Goal: Transaction & Acquisition: Purchase product/service

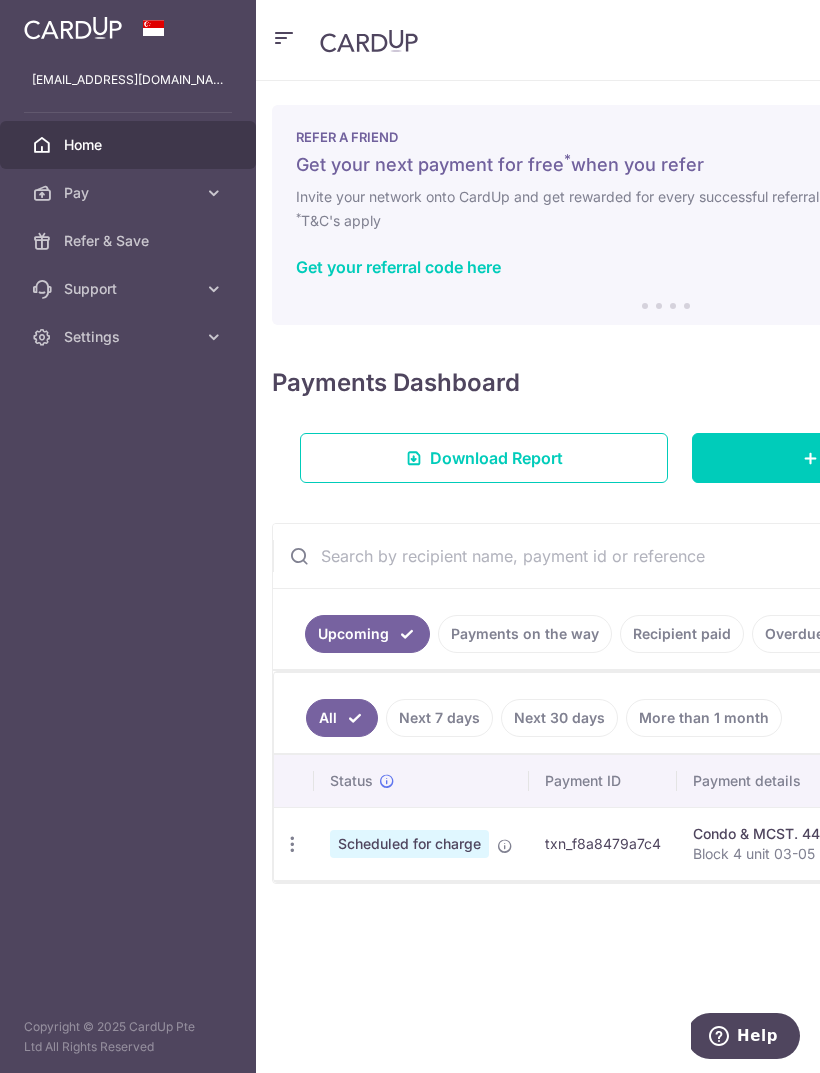
click at [212, 191] on icon at bounding box center [214, 193] width 20 height 20
click at [164, 240] on span "Payments" at bounding box center [130, 241] width 132 height 20
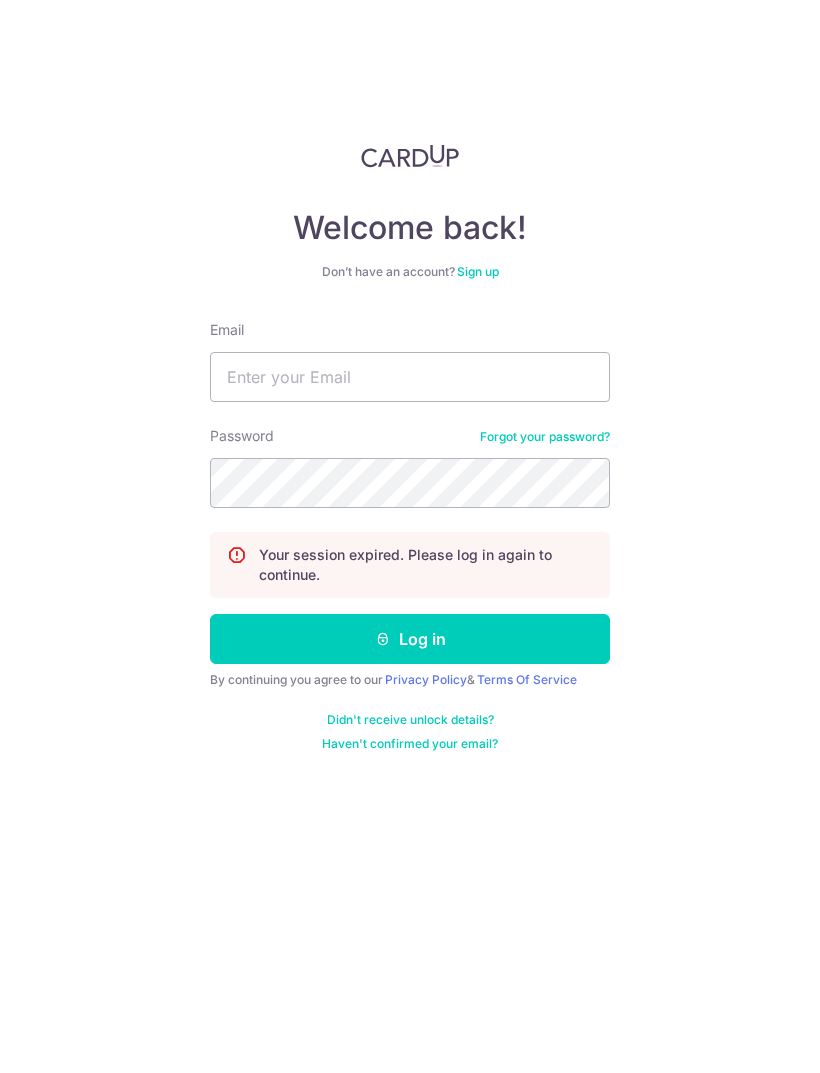
click at [376, 0] on div "Welcome back! Don’t have an account? Sign up Email Password Forgot your passwor…" at bounding box center [410, 536] width 820 height 1073
click at [501, 385] on input "Email" at bounding box center [410, 377] width 400 height 50
type input "C"
type input "[EMAIL_ADDRESS][DOMAIN_NAME]"
click at [535, 638] on button "Log in" at bounding box center [410, 639] width 400 height 50
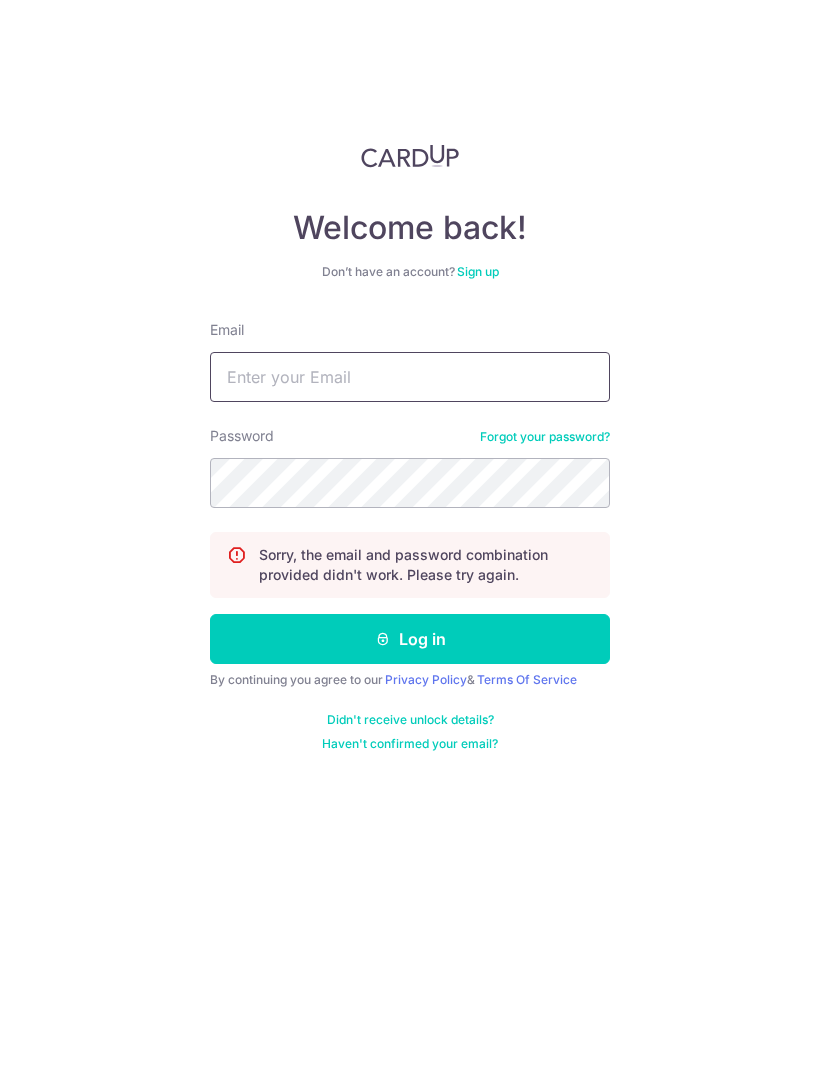
type input "WdQh_JSe_9ZZuuCwKYTR"
click at [410, 639] on button "Log in" at bounding box center [410, 639] width 400 height 50
click at [388, 385] on input "Email" at bounding box center [410, 377] width 400 height 50
type input "C"
type input "[EMAIL_ADDRESS][DOMAIN_NAME]"
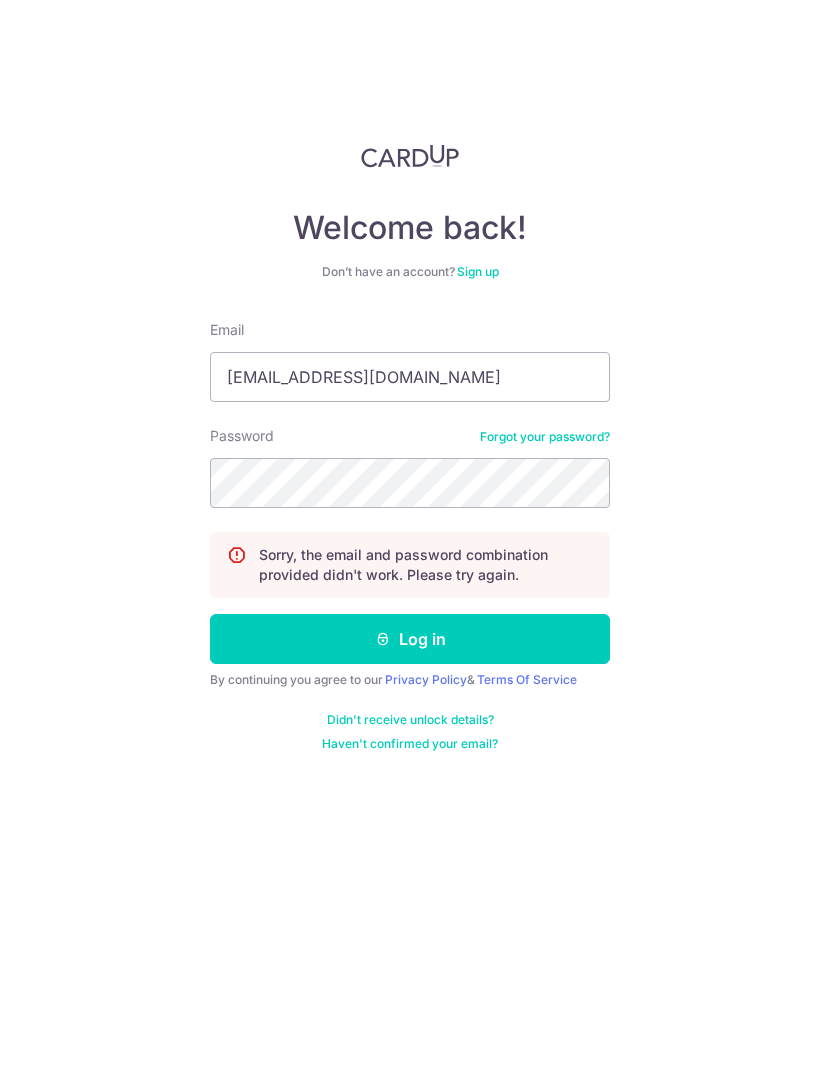
click at [498, 645] on button "Log in" at bounding box center [410, 639] width 400 height 50
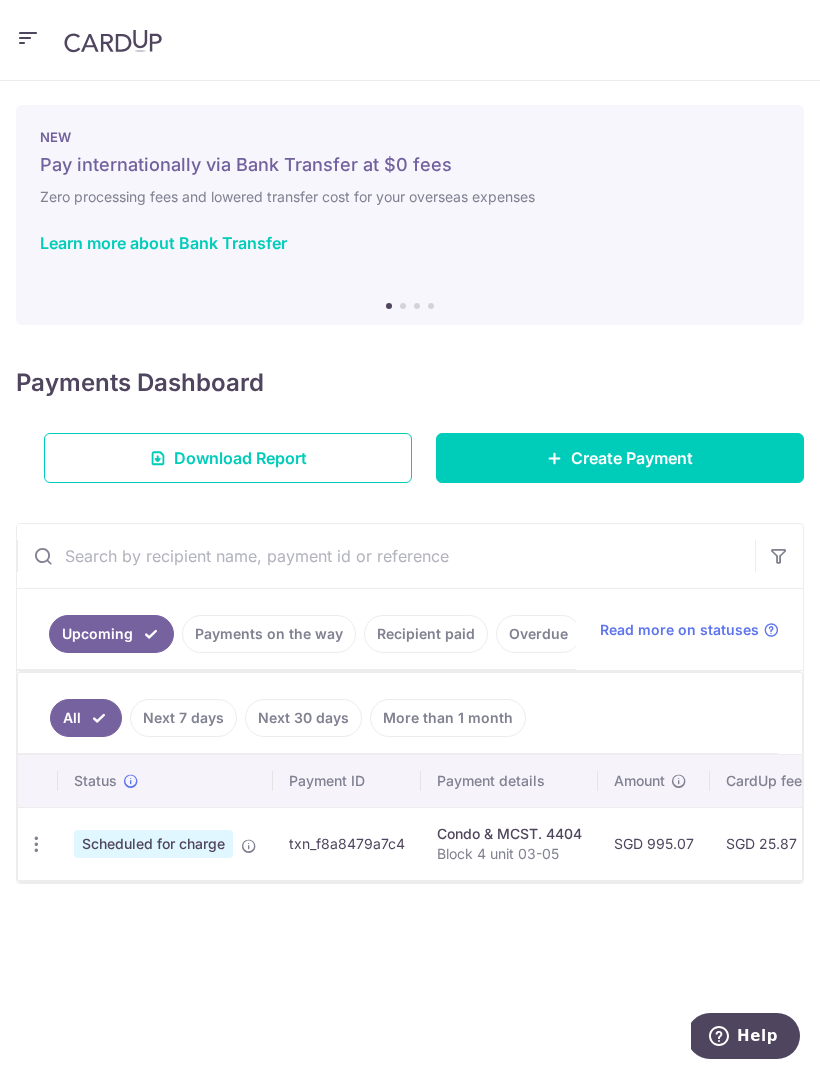
click at [28, 44] on icon "button" at bounding box center [28, 38] width 24 height 25
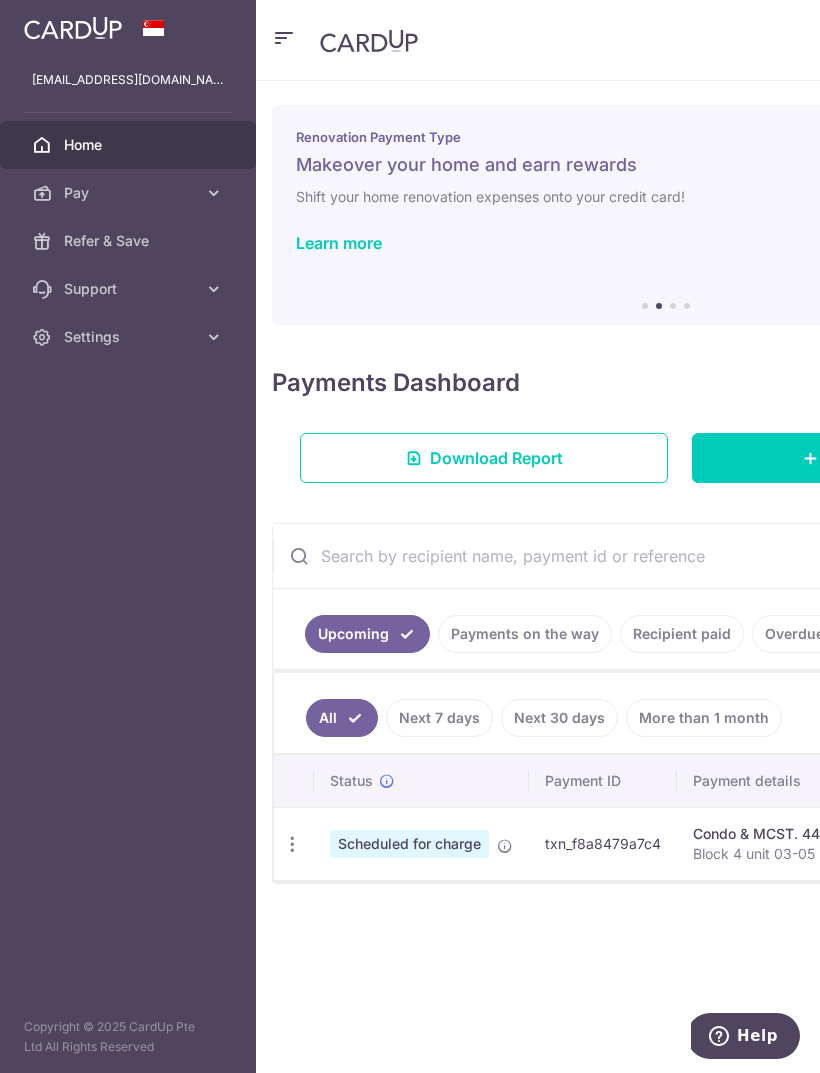
click at [72, 190] on span "Pay" at bounding box center [130, 193] width 132 height 20
click at [76, 232] on span "Payments" at bounding box center [130, 241] width 132 height 20
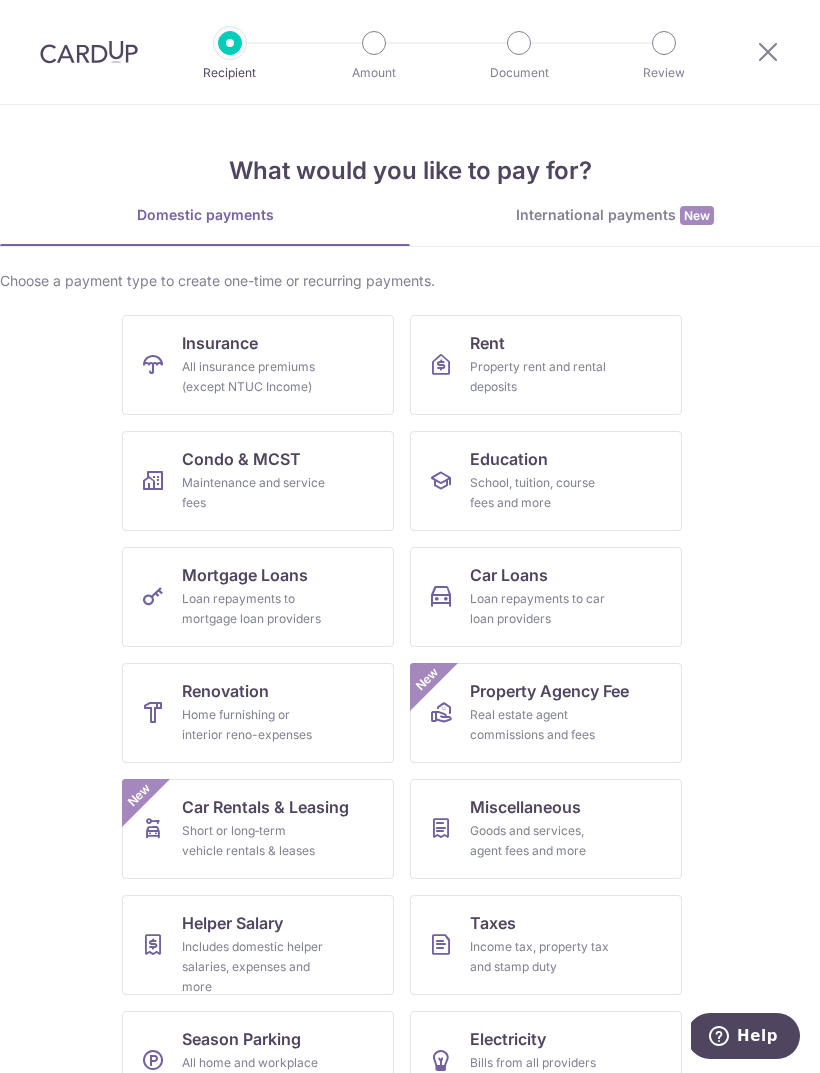
click at [327, 603] on link "Mortgage Loans Loan repayments to mortgage loan providers" at bounding box center [258, 597] width 272 height 100
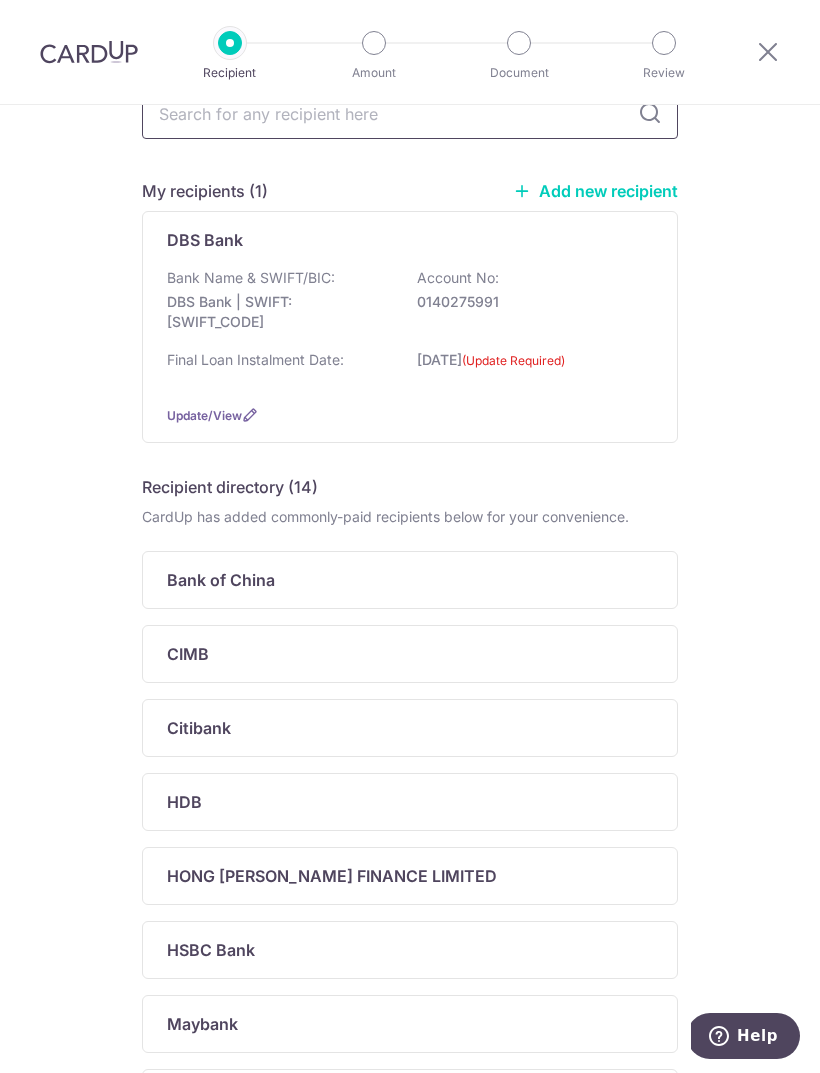
scroll to position [111, 0]
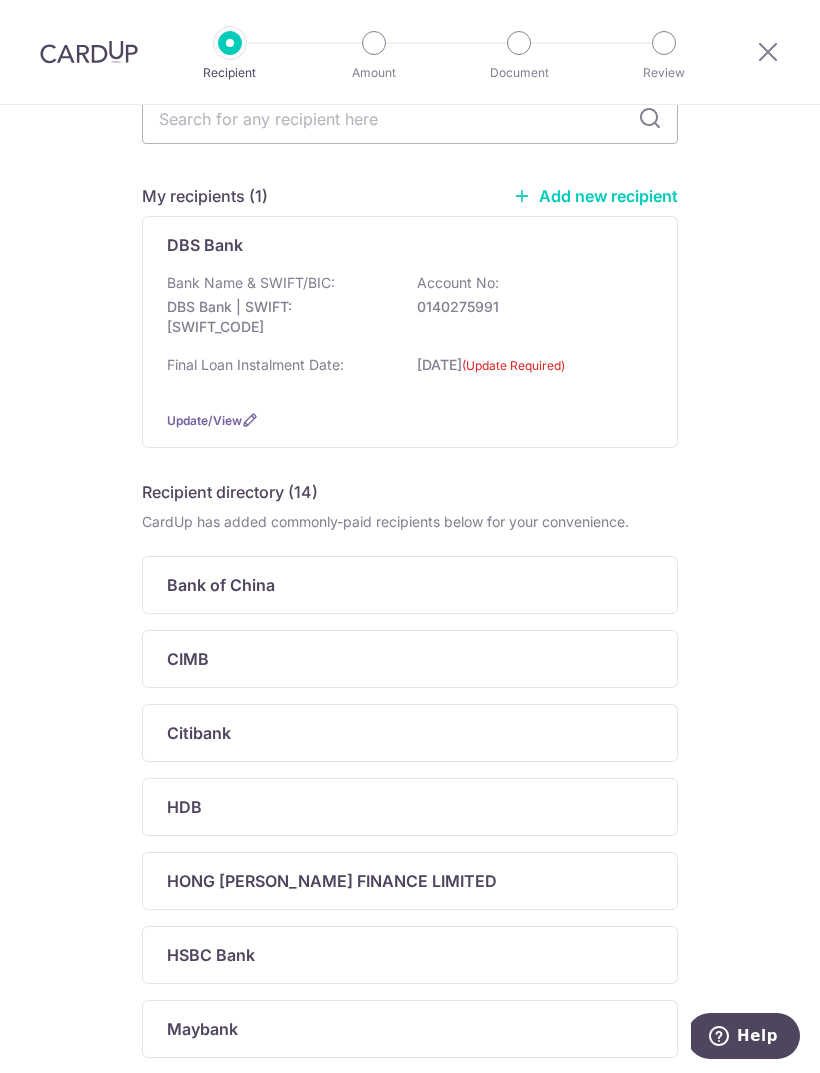
click at [462, 285] on p "Account No:" at bounding box center [458, 283] width 82 height 20
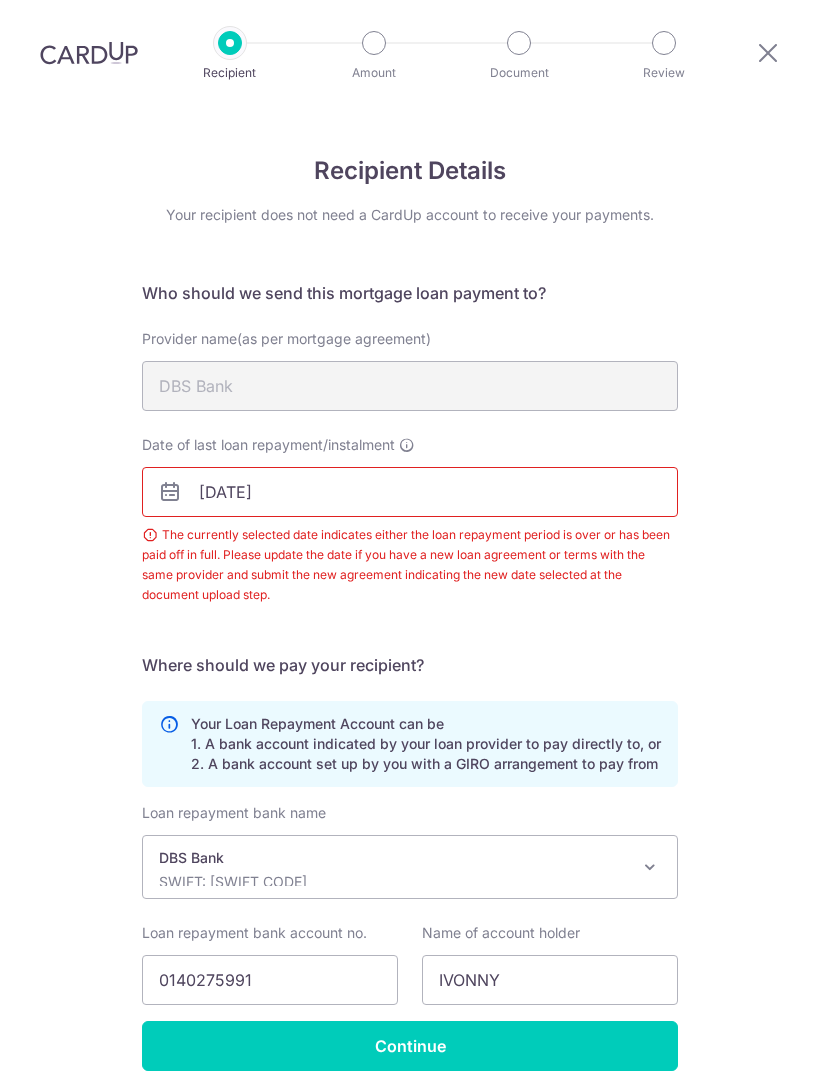
scroll to position [28, 0]
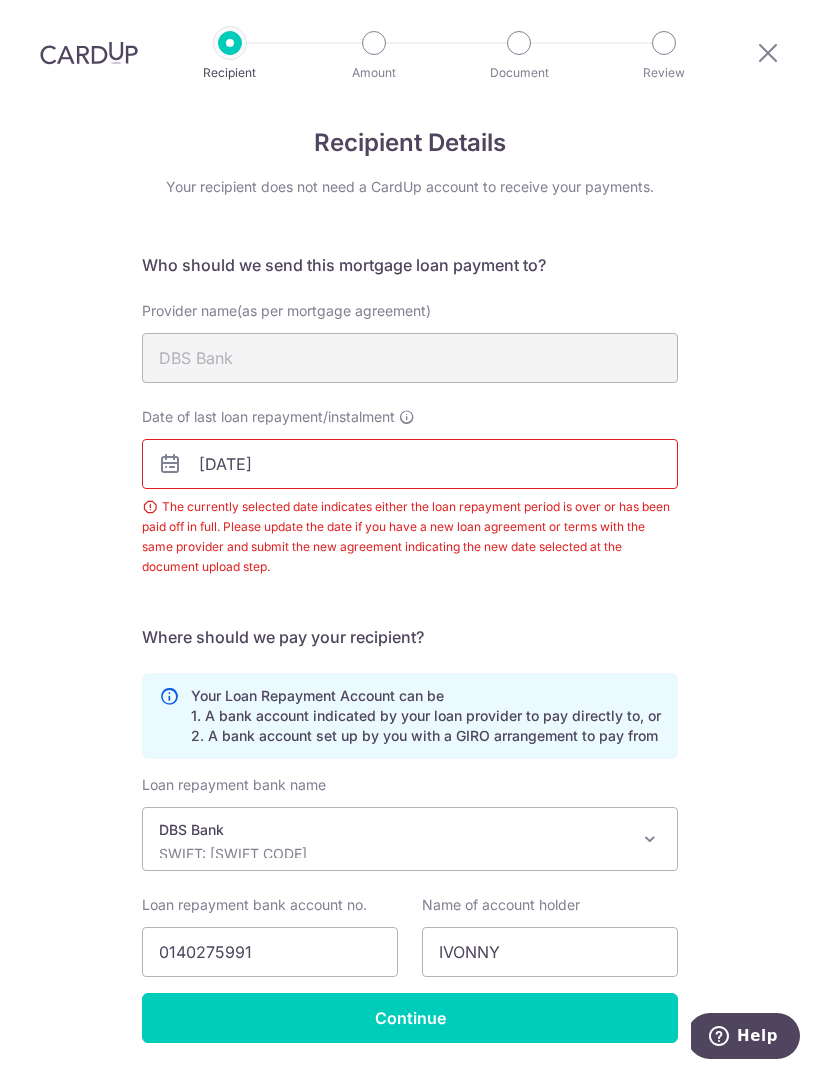
click at [561, 439] on input "[DATE]" at bounding box center [410, 464] width 536 height 50
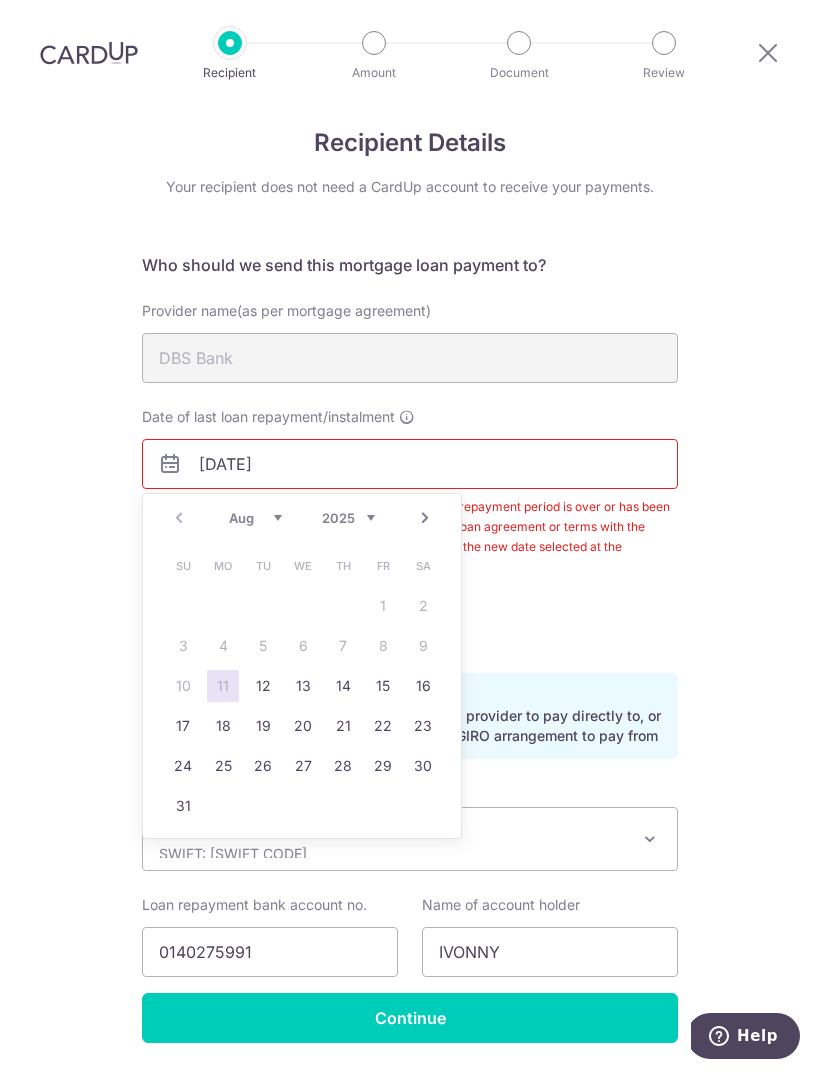
click at [278, 510] on select "Aug Sep Oct Nov Dec" at bounding box center [255, 518] width 53 height 16
click at [232, 590] on link "1" at bounding box center [223, 606] width 32 height 32
type input "01/09/2025"
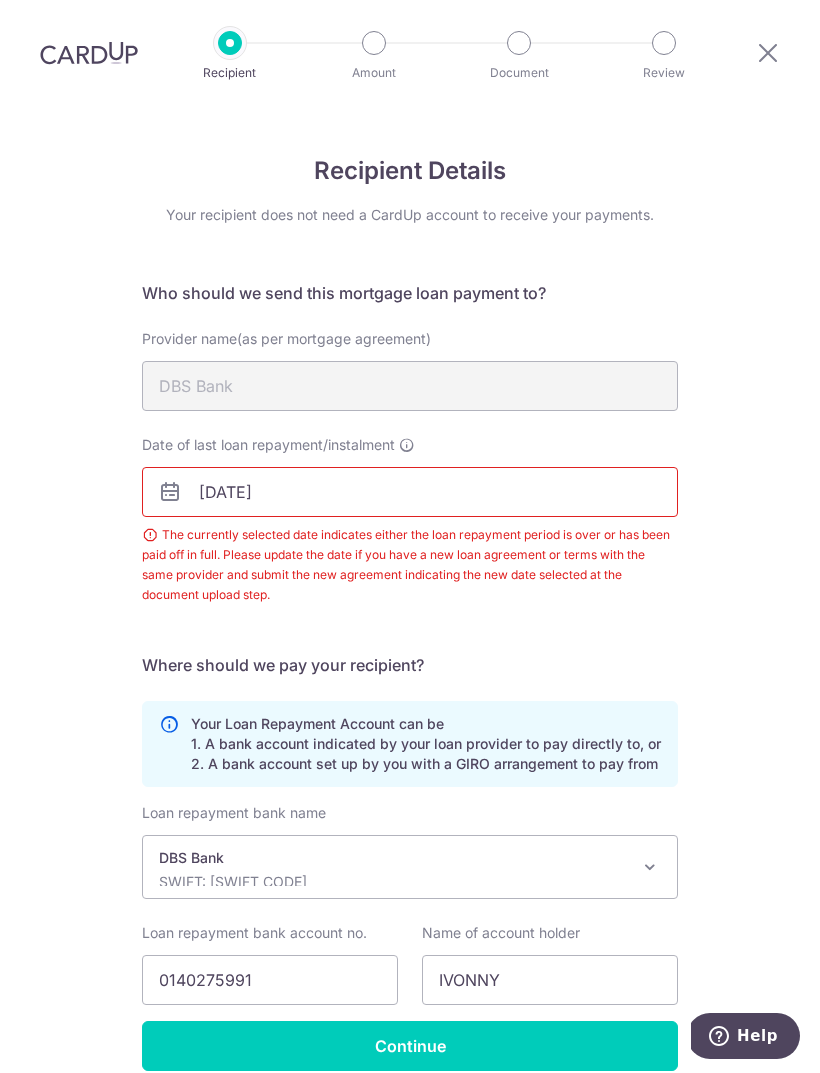
scroll to position [0, 0]
click at [345, 467] on input "01/09/2025" at bounding box center [410, 492] width 536 height 50
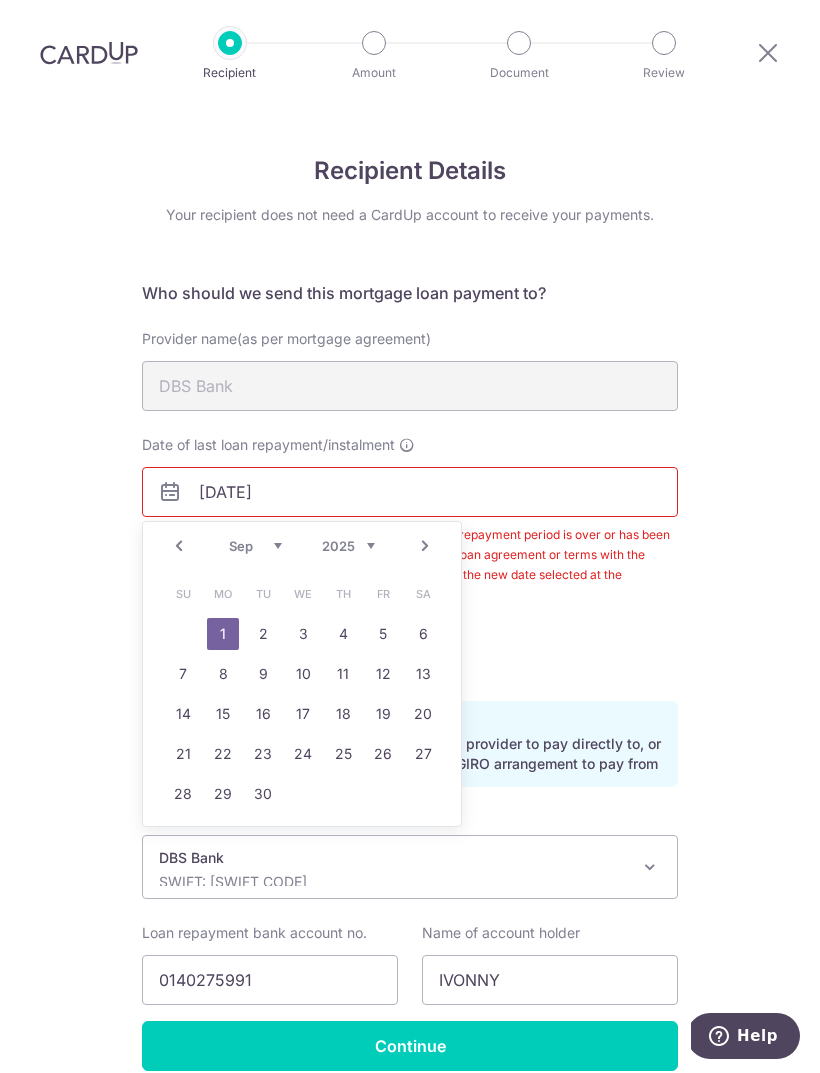
click at [187, 534] on link "Prev" at bounding box center [179, 546] width 24 height 24
click at [384, 574] on table "Su Mo Tu We Th Fr Sa 1 2 3 4 5 6 7 8 9 10 11 12 13 14 15 16 17 18 19 20 21 22 2…" at bounding box center [303, 714] width 280 height 280
click at [378, 574] on table "Su Mo Tu We Th Fr Sa 1 2 3 4 5 6 7 8 9 10 11 12 13 14 15 16 17 18 19 20 21 22 2…" at bounding box center [303, 714] width 280 height 280
click at [377, 574] on table "Su Mo Tu We Th Fr Sa 1 2 3 4 5 6 7 8 9 10 11 12 13 14 15 16 17 18 19 20 21 22 2…" at bounding box center [303, 714] width 280 height 280
click at [404, 437] on icon at bounding box center [407, 445] width 16 height 16
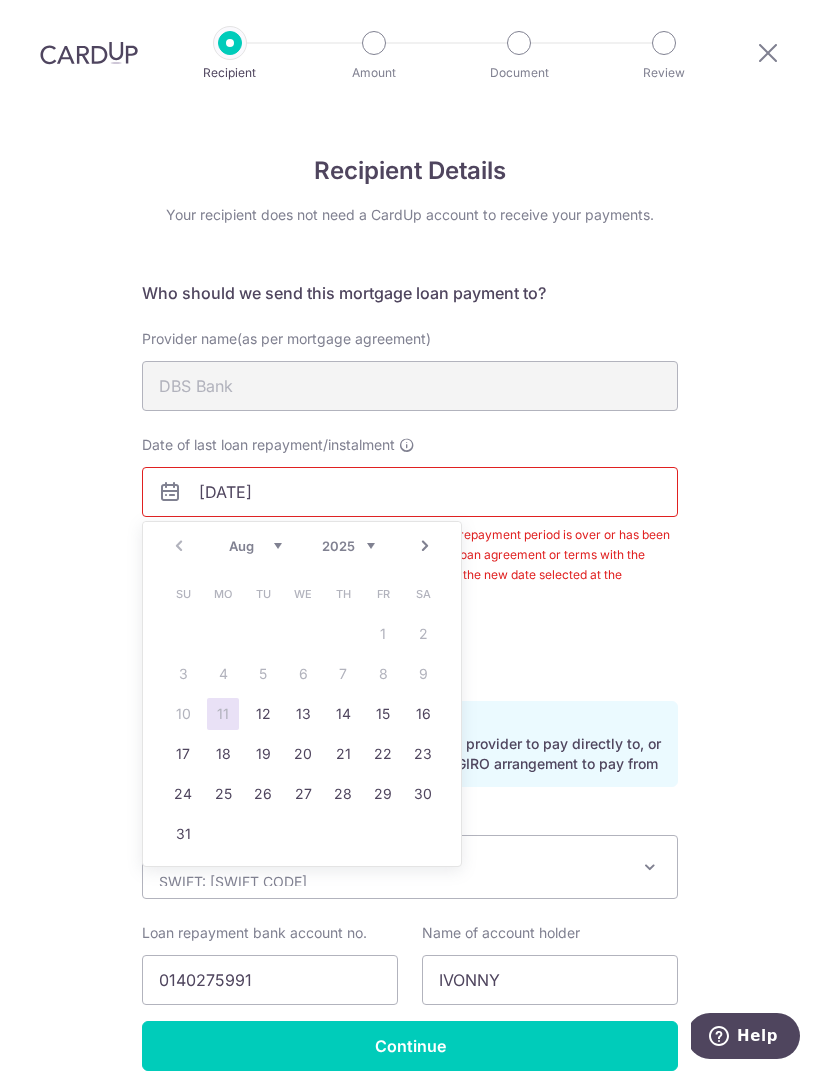
click at [404, 467] on input "[DATE]" at bounding box center [410, 492] width 536 height 50
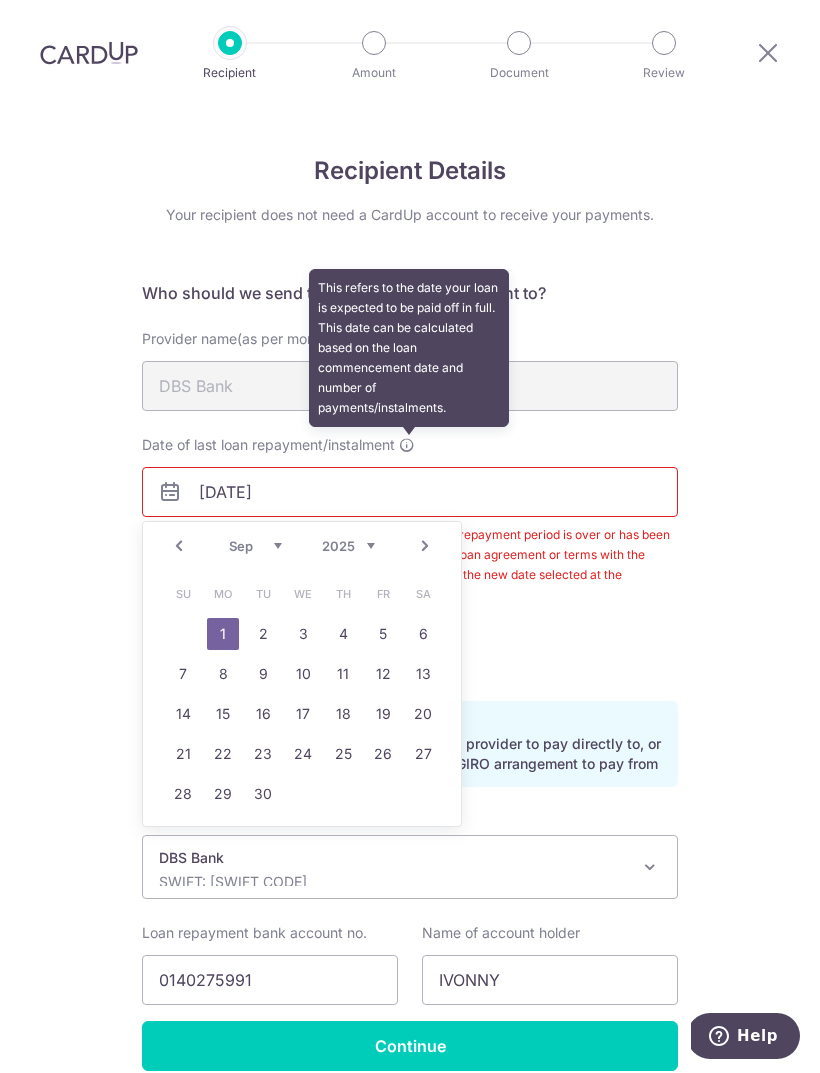
click at [223, 618] on link "1" at bounding box center [223, 634] width 32 height 32
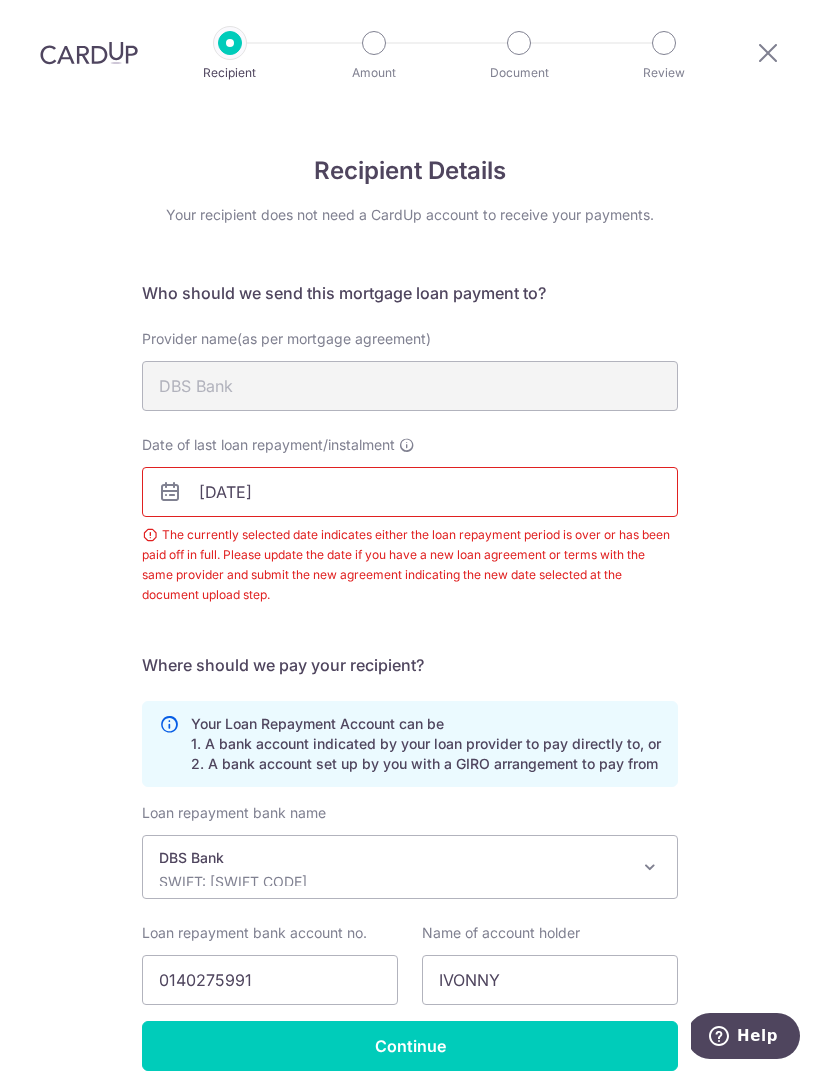
click at [494, 467] on input "[DATE]" at bounding box center [410, 492] width 536 height 50
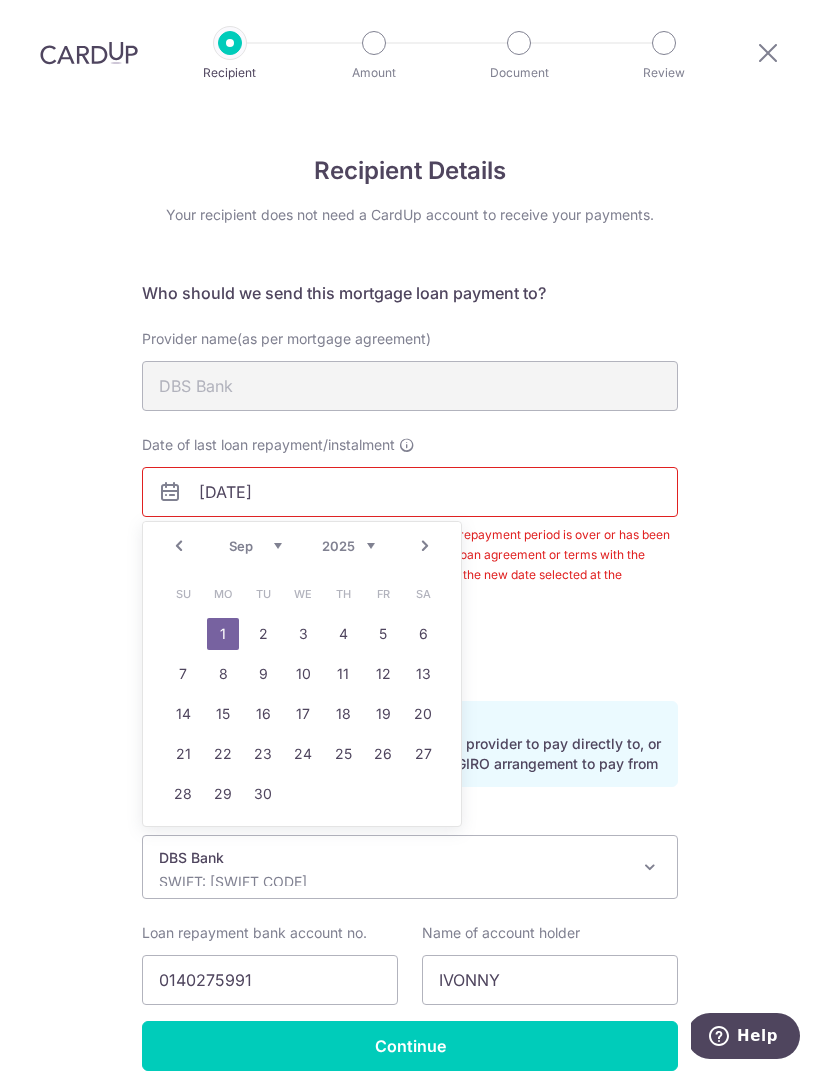
click at [751, 282] on div "Recipient Details Your recipient does not need a CardUp account to receive your…" at bounding box center [410, 635] width 820 height 1060
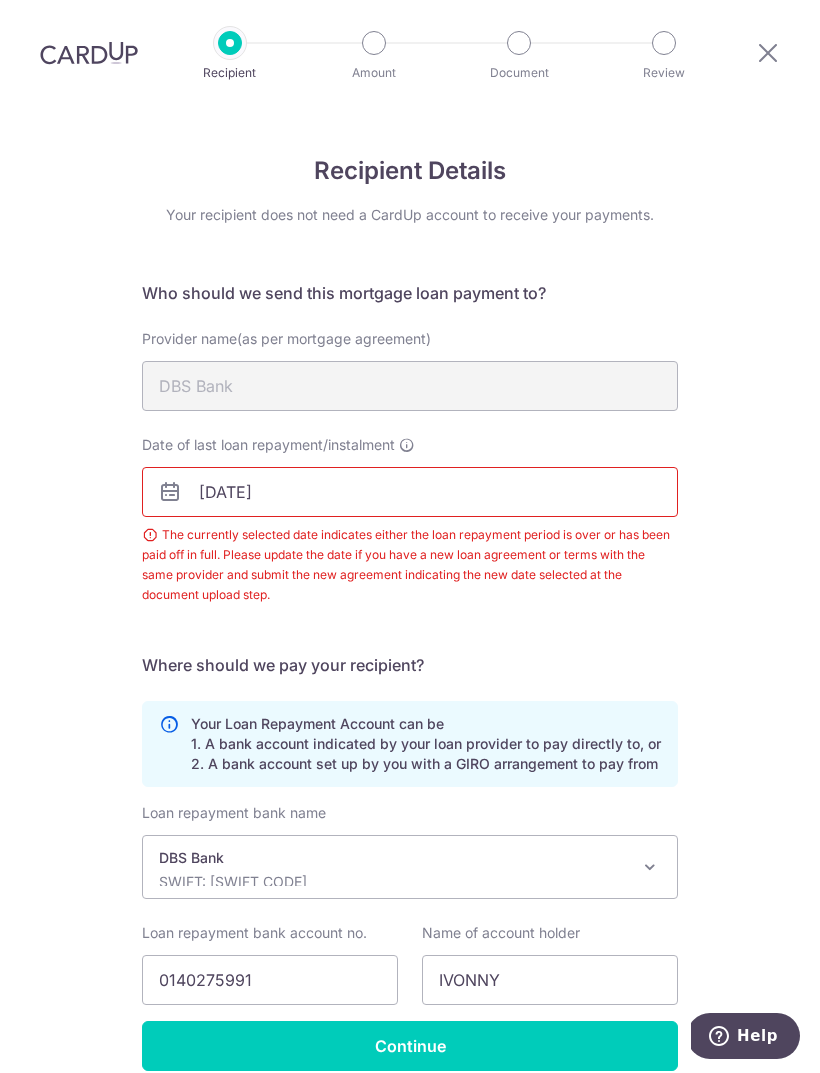
click at [393, 435] on span "Date of last loan repayment/instalment" at bounding box center [268, 445] width 253 height 20
click at [393, 467] on input "[DATE]" at bounding box center [410, 492] width 536 height 50
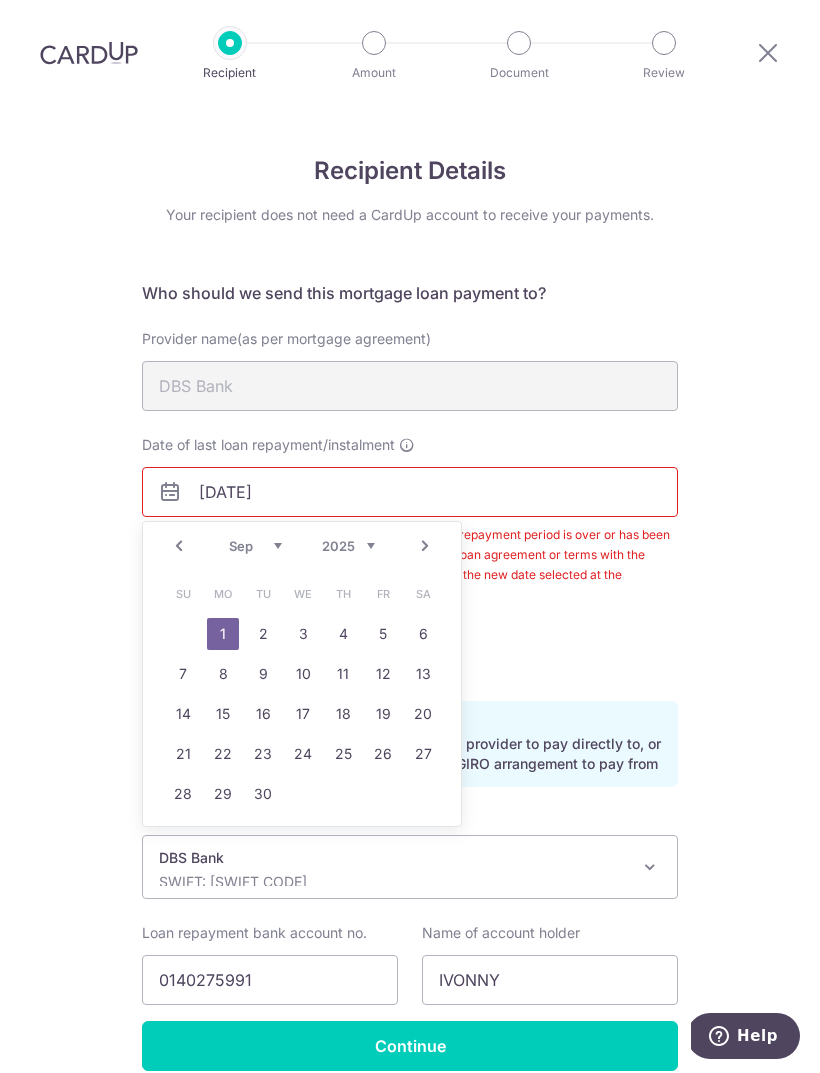
click at [182, 534] on link "Prev" at bounding box center [179, 546] width 24 height 24
click at [362, 580] on table "Su Mo Tu We Th Fr Sa 1 2 3 4 5 6 7 8 9 10 11 12 13 14 15 16 17 18 19 20 21 22 2…" at bounding box center [303, 714] width 280 height 280
click at [363, 574] on table "Su Mo Tu We Th Fr Sa 1 2 3 4 5 6 7 8 9 10 11 12 13 14 15 16 17 18 19 20 21 22 2…" at bounding box center [303, 714] width 280 height 280
click at [280, 538] on select "Aug Sep Oct Nov Dec" at bounding box center [255, 546] width 53 height 16
click at [656, 579] on form "Who should we send this mortgage loan payment to? Provider name(as per mortgage…" at bounding box center [410, 676] width 536 height 790
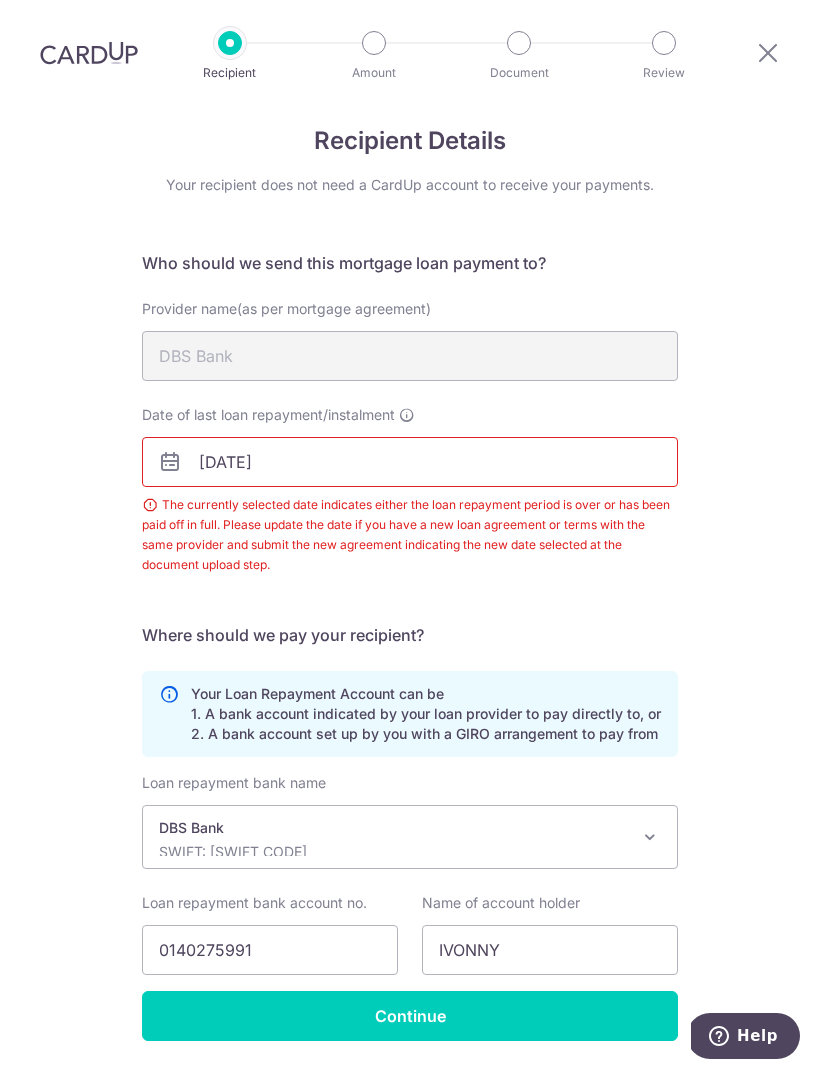
scroll to position [28, 0]
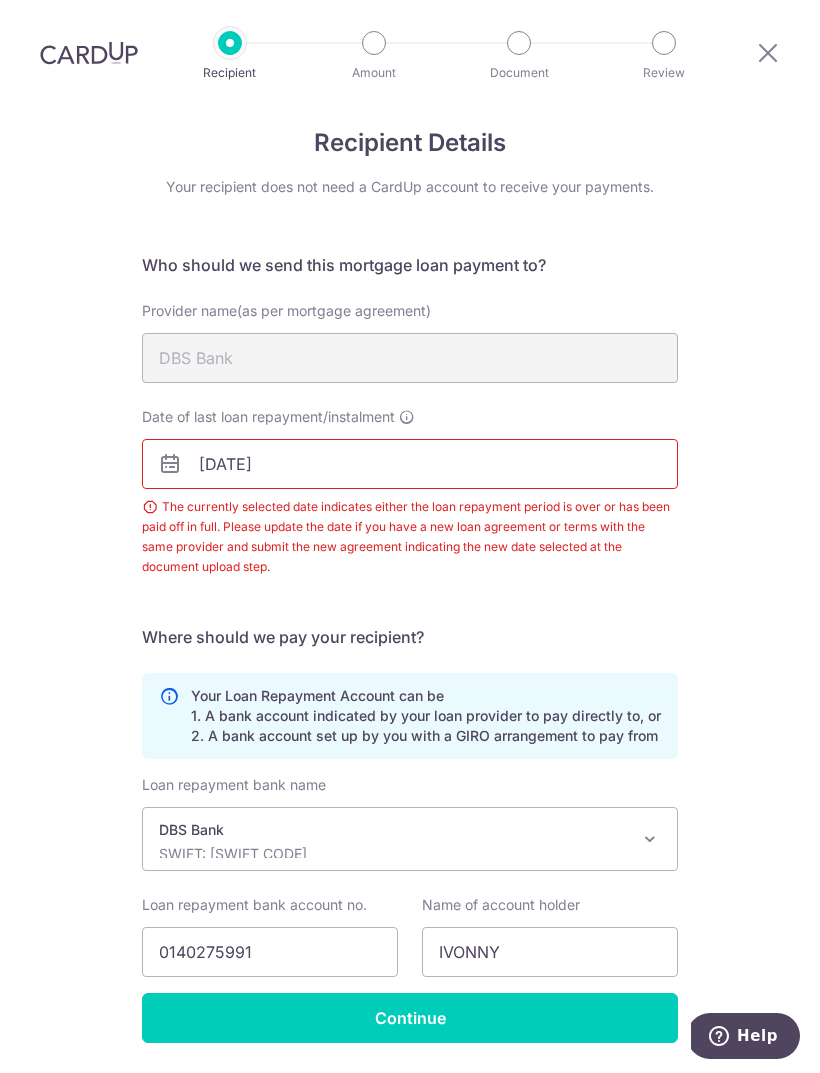
click at [457, 993] on input "Continue" at bounding box center [410, 1018] width 536 height 50
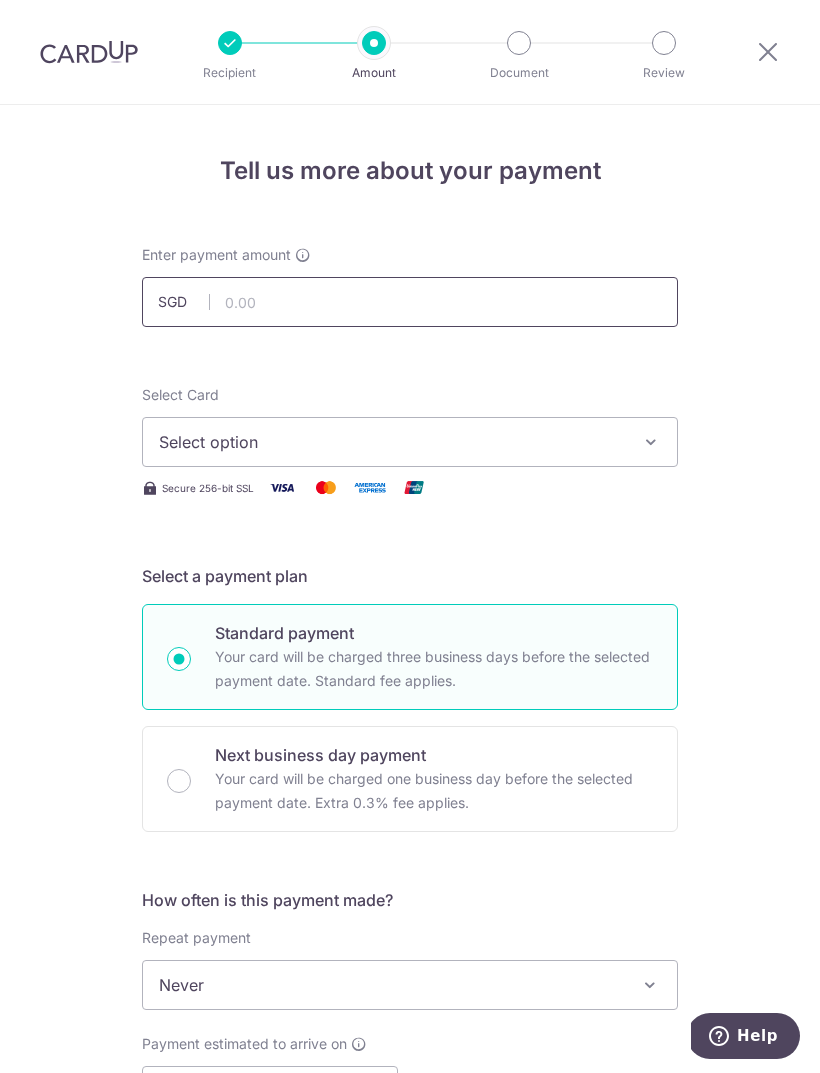
click at [416, 311] on input "text" at bounding box center [410, 302] width 536 height 50
click at [573, 458] on button "Select option" at bounding box center [410, 442] width 536 height 50
type input "1,069.00"
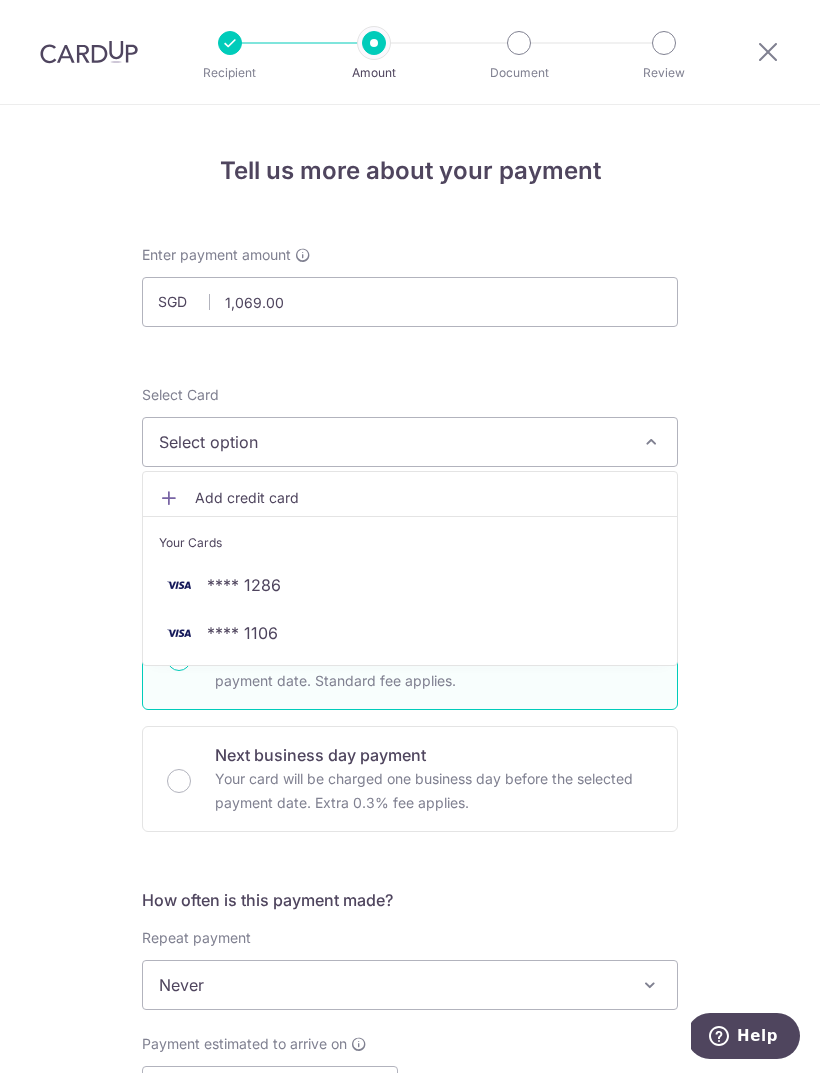
click at [352, 622] on span "**** 1106" at bounding box center [410, 633] width 502 height 24
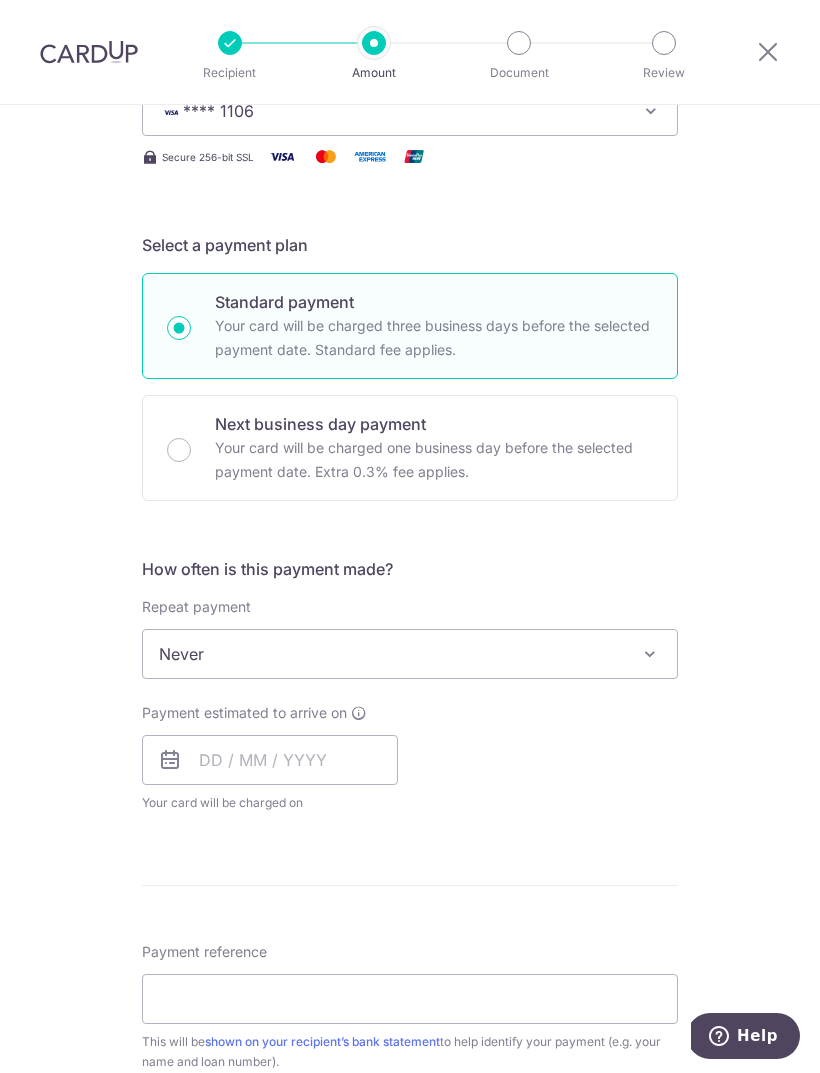
scroll to position [328, 0]
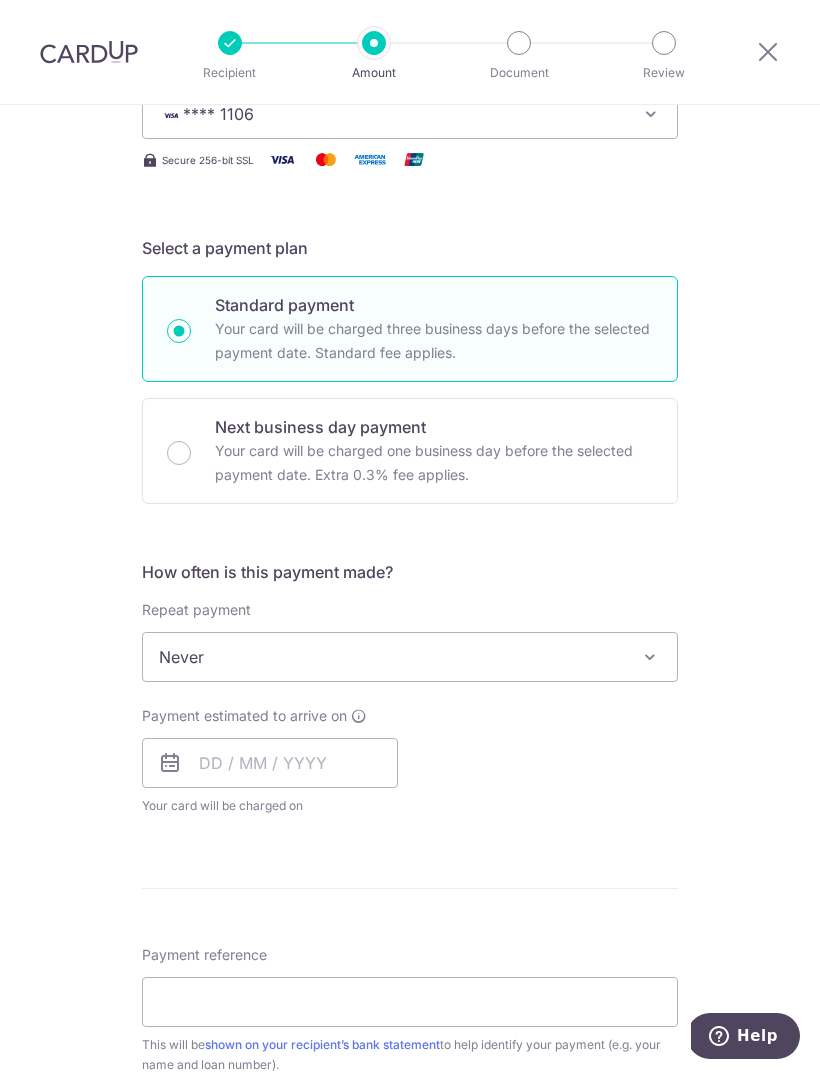
click at [659, 656] on span at bounding box center [650, 657] width 24 height 24
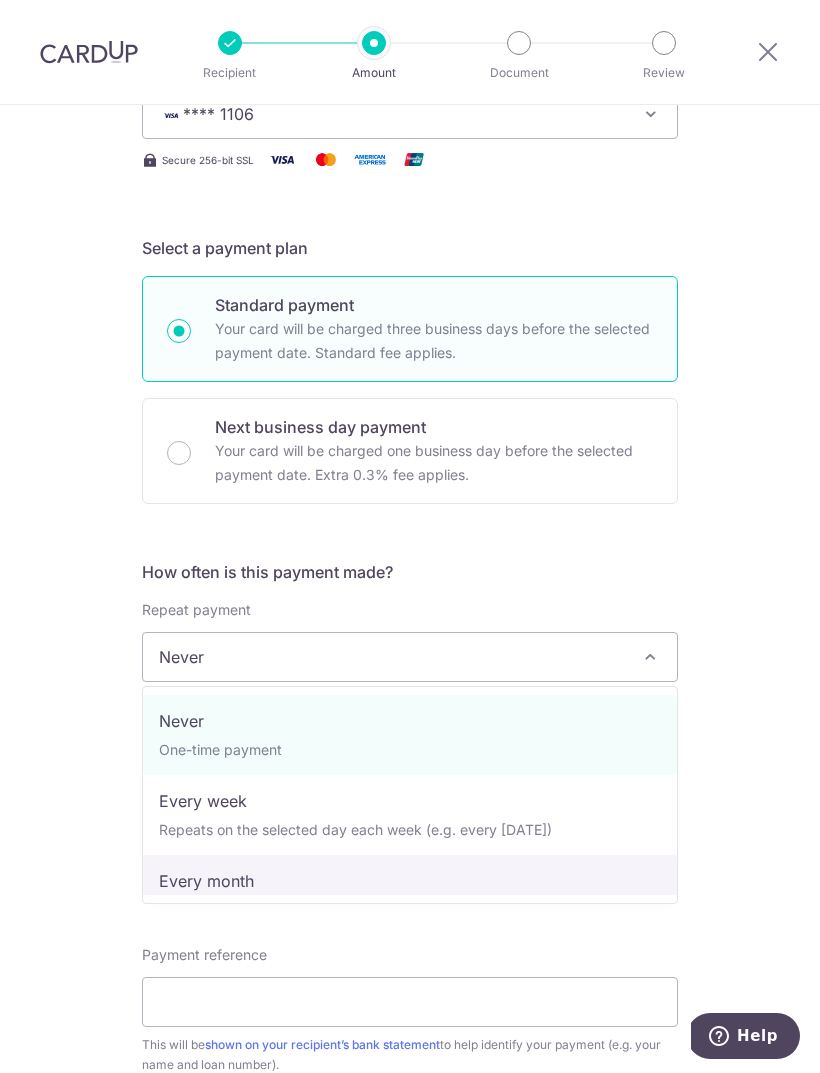
select select "3"
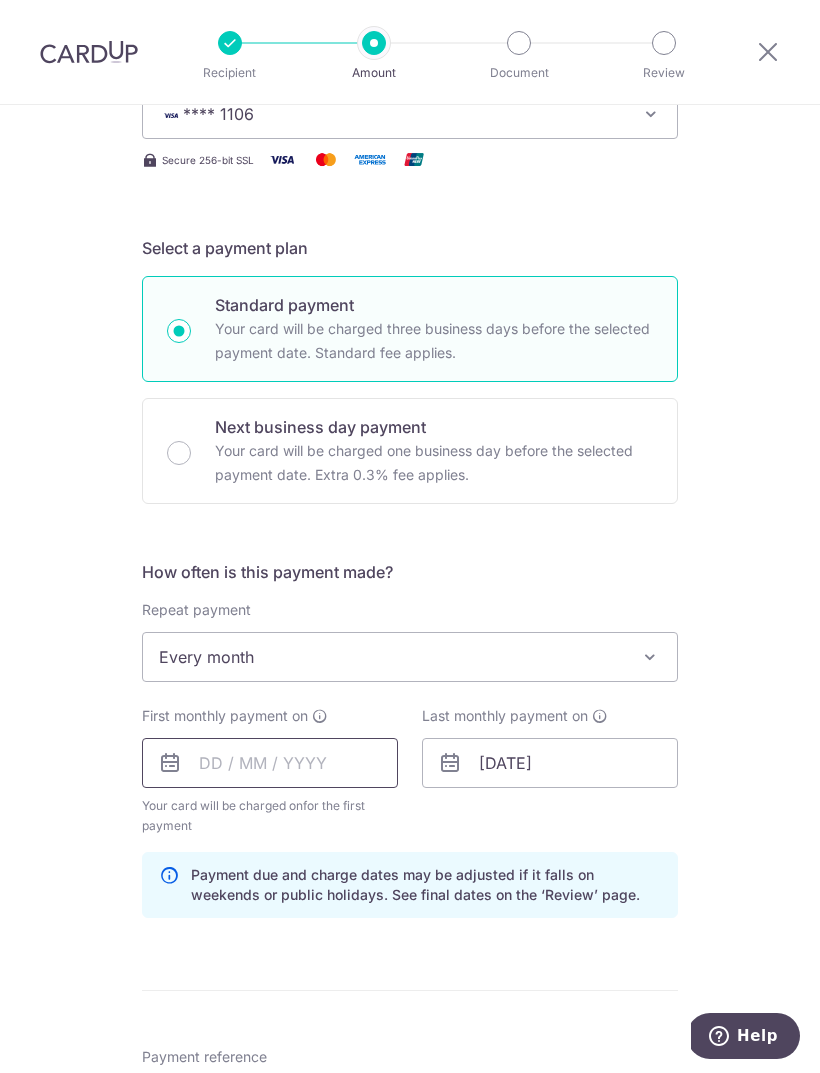
click at [316, 765] on input "text" at bounding box center [270, 763] width 256 height 50
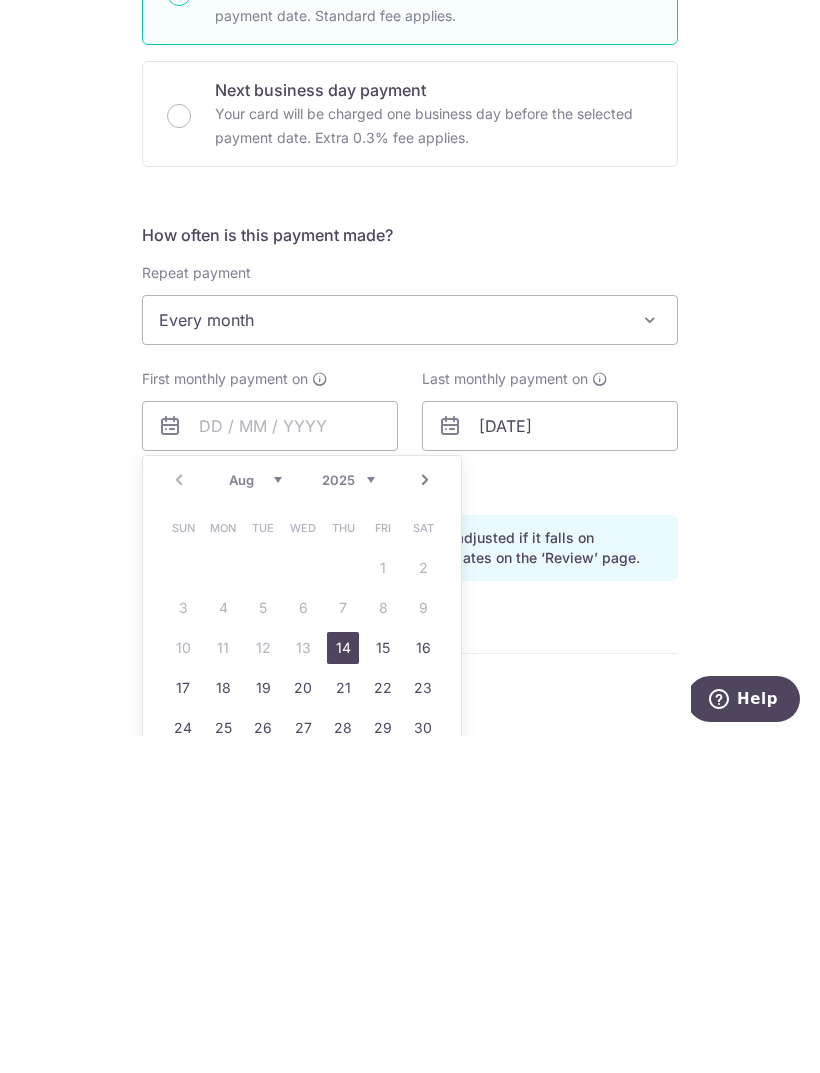
click at [273, 809] on select "Aug Sep Oct Nov Dec" at bounding box center [255, 817] width 53 height 16
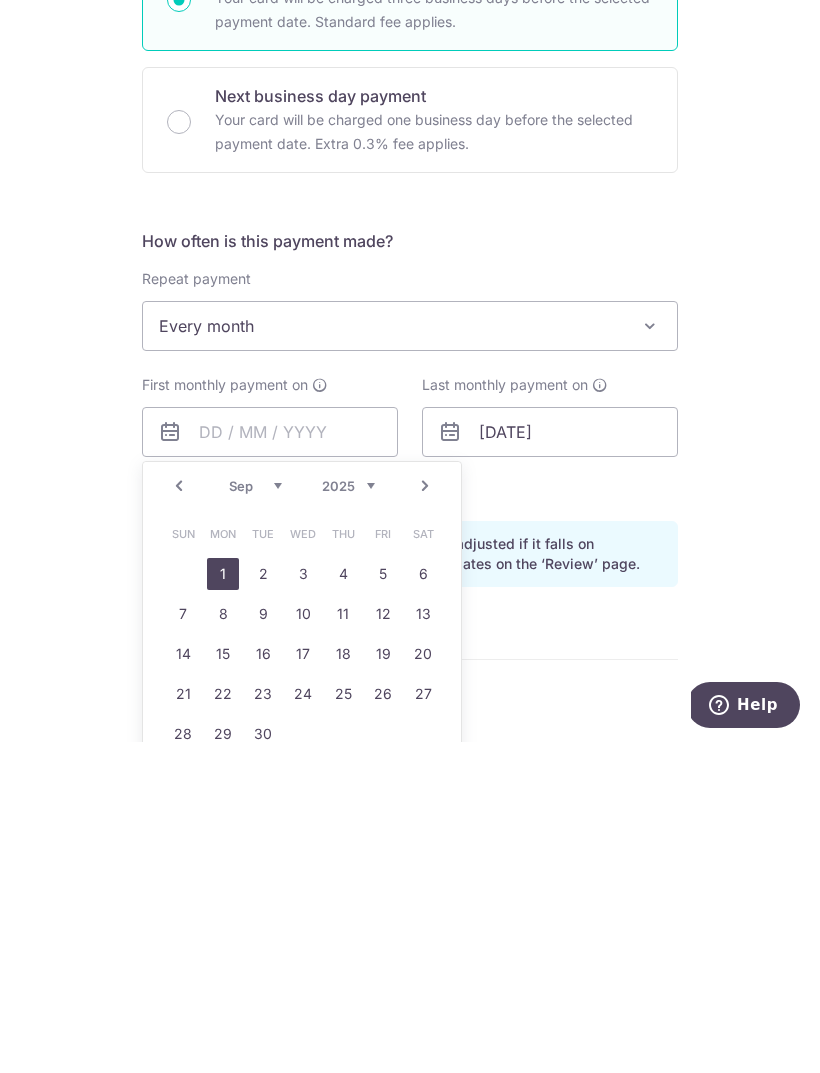
click at [224, 889] on link "1" at bounding box center [223, 905] width 32 height 32
type input "[DATE]"
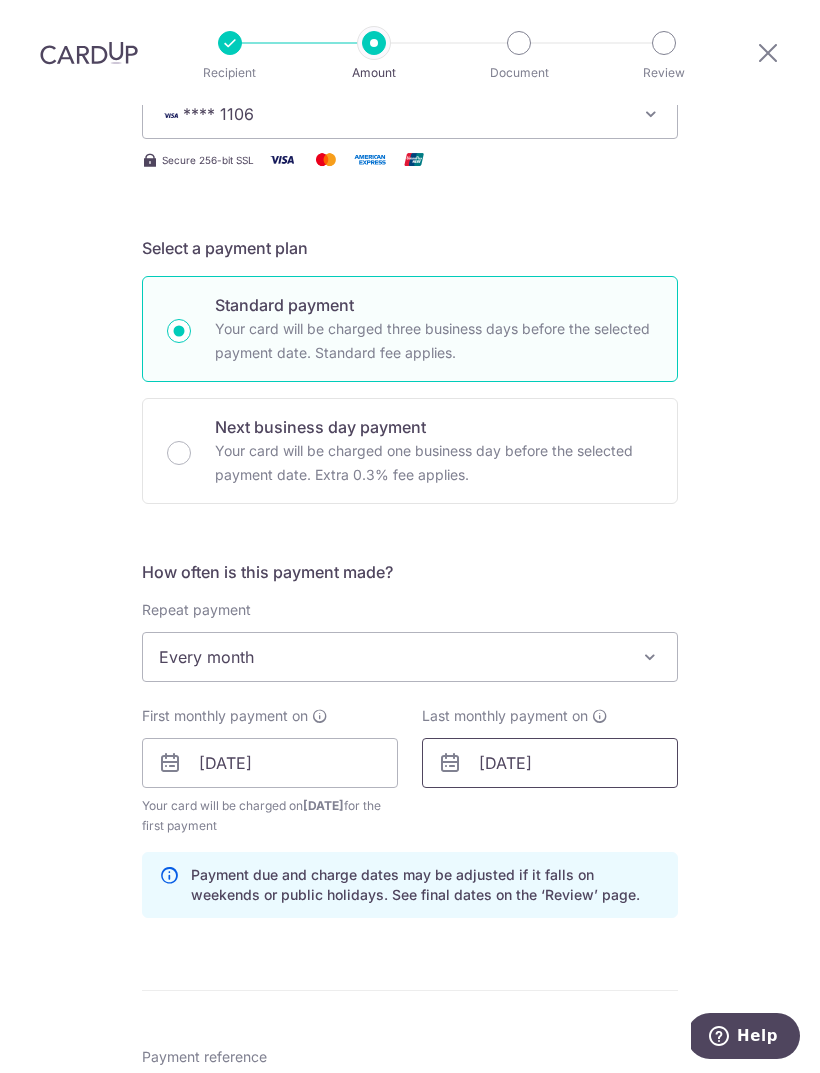
click at [605, 738] on input "[DATE]" at bounding box center [550, 763] width 256 height 50
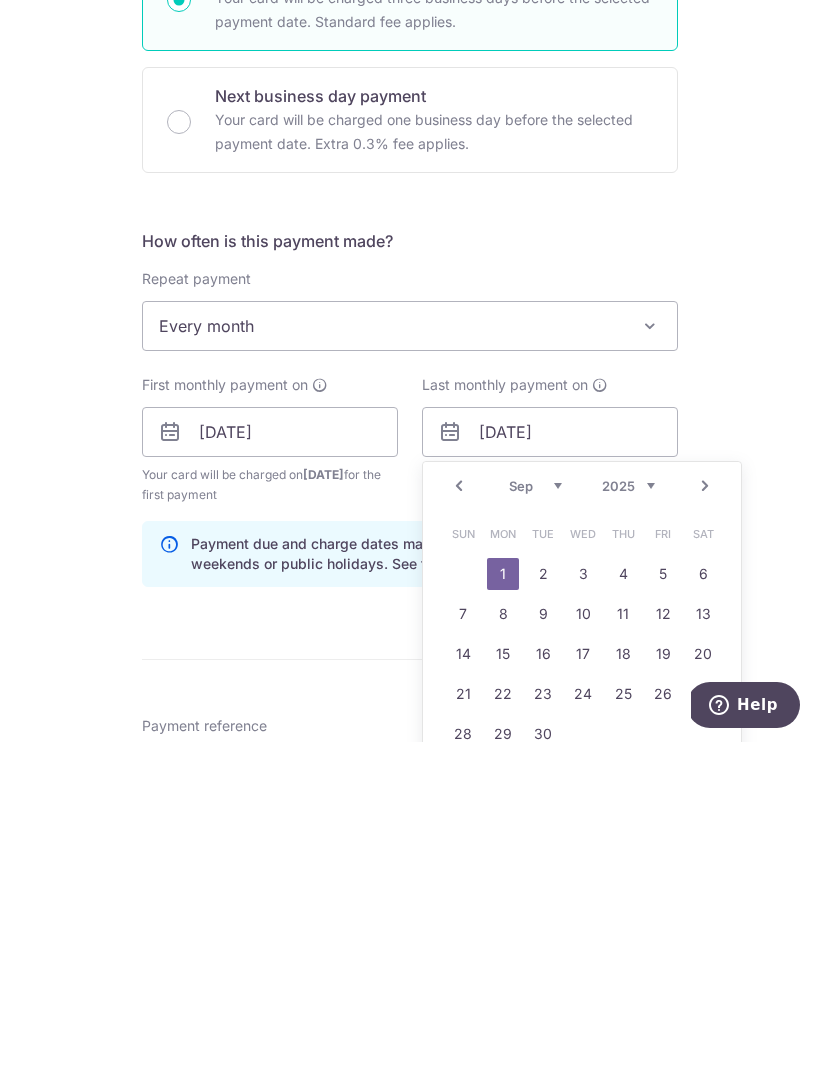
click at [639, 809] on select "2024 2025 2026 2027 2028 2029 2030 2031 2032 2033 2034 2035" at bounding box center [628, 817] width 53 height 16
click at [539, 809] on select "Jan Feb Mar Apr May Jun [DATE] Aug Sep Oct Nov Dec" at bounding box center [535, 817] width 53 height 16
click at [655, 889] on link "2" at bounding box center [663, 905] width 32 height 32
type input "[DATE]"
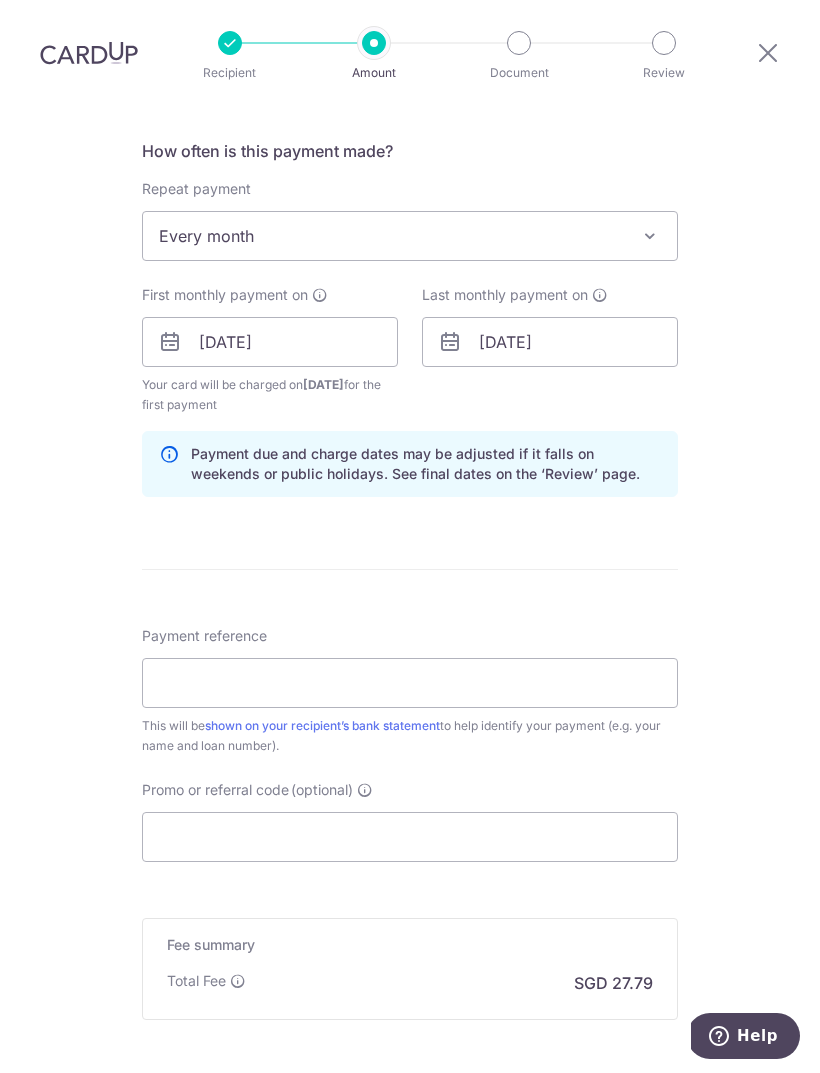
scroll to position [767, 0]
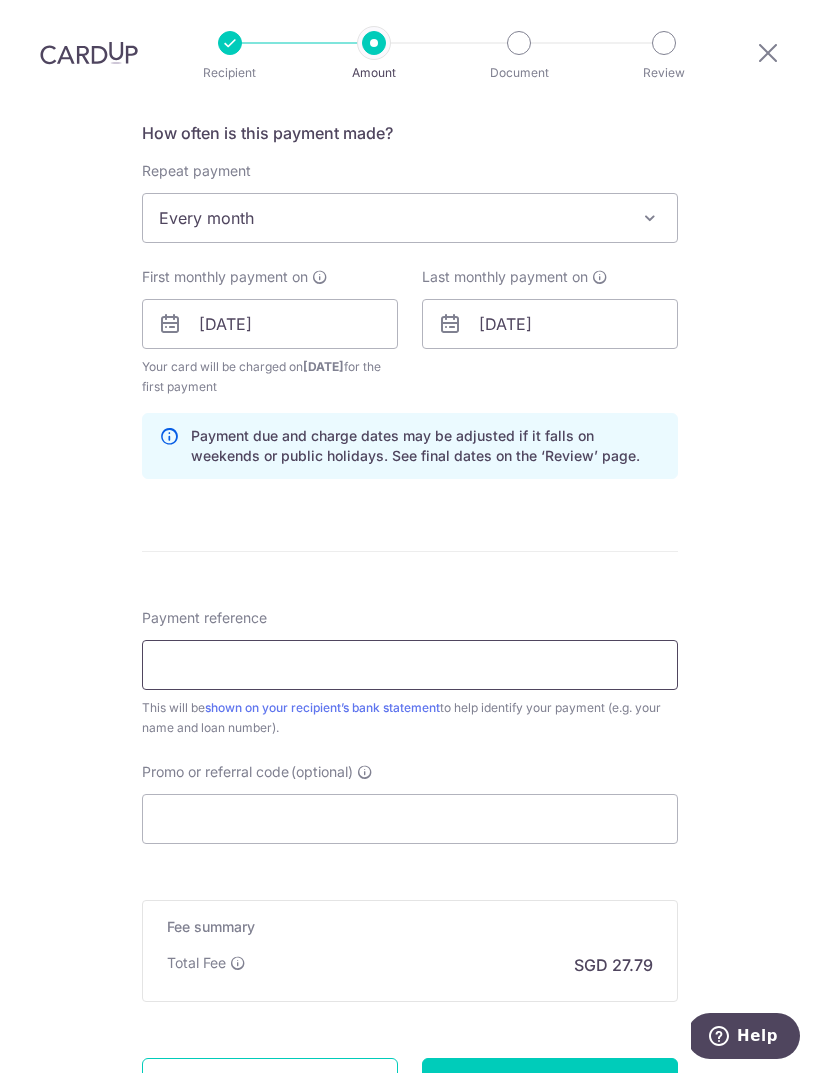
click at [574, 640] on input "Payment reference" at bounding box center [410, 665] width 536 height 50
click at [397, 700] on link "shown on your recipient’s bank statement" at bounding box center [322, 707] width 235 height 15
